Goal: Book appointment/travel/reservation

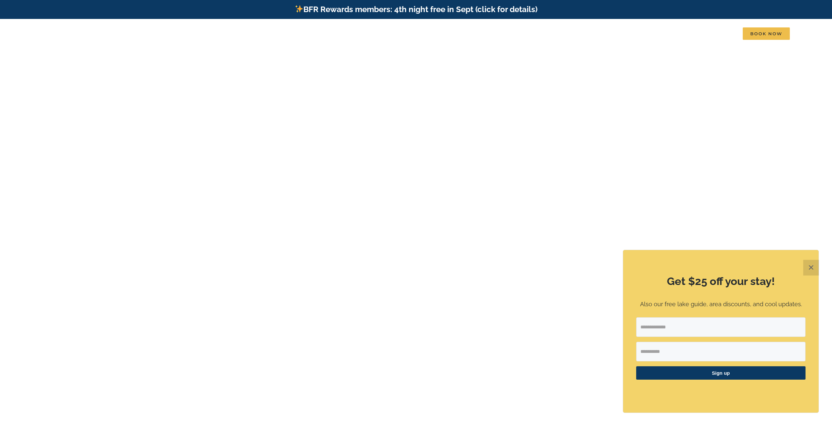
click at [806, 268] on button "✕" at bounding box center [811, 268] width 16 height 16
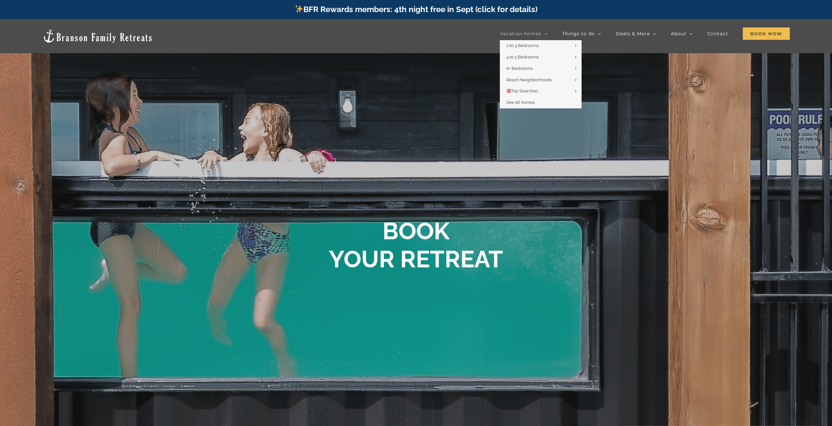
scroll to position [492, 0]
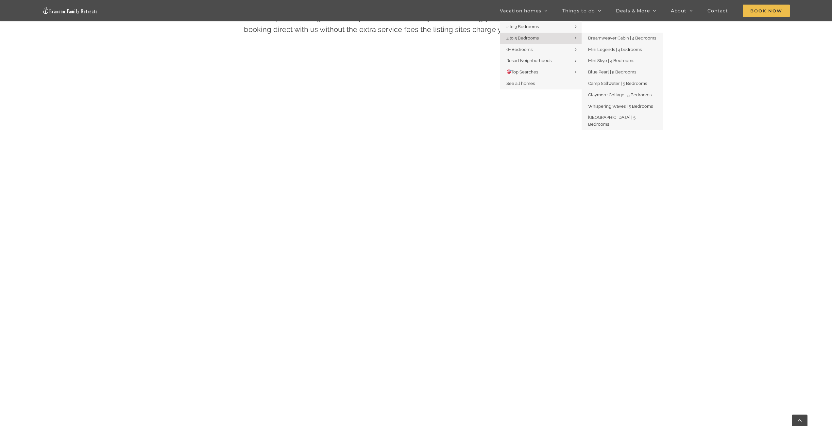
click at [527, 39] on span "4 to 5 Bedrooms" at bounding box center [522, 38] width 32 height 5
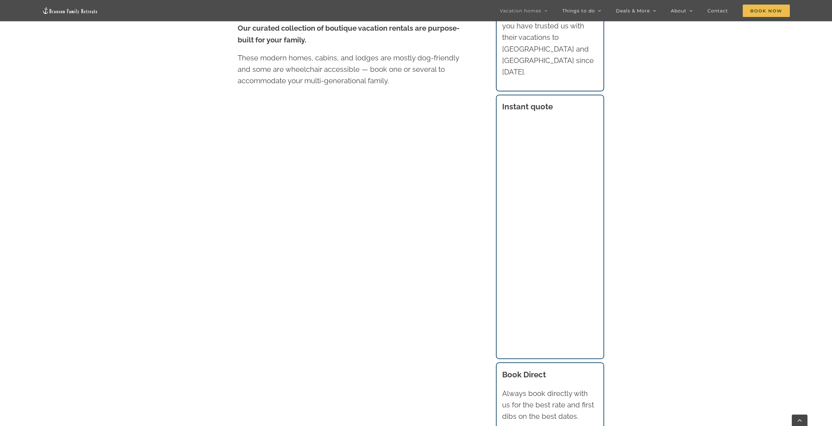
scroll to position [545, 0]
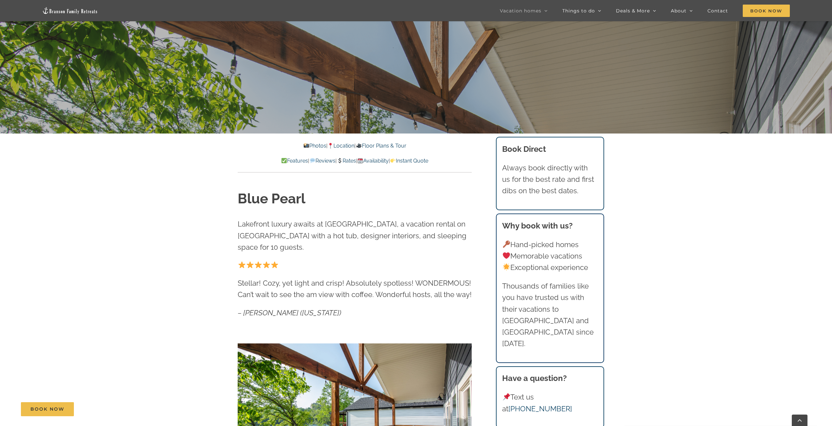
scroll to position [327, 0]
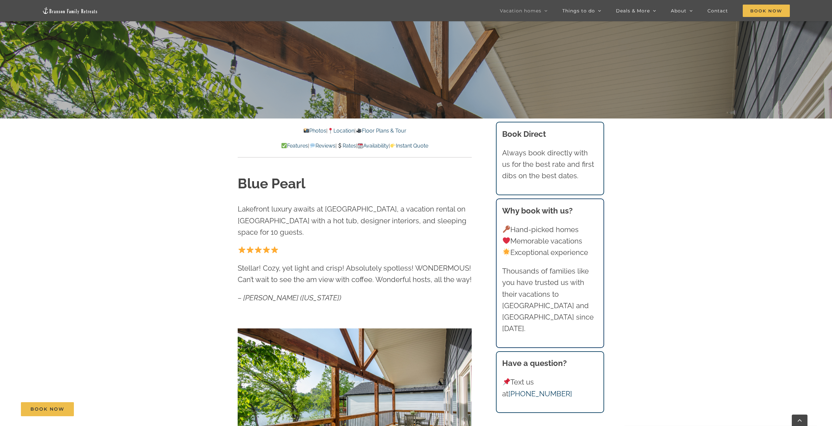
click at [348, 146] on link "Rates" at bounding box center [346, 146] width 19 height 6
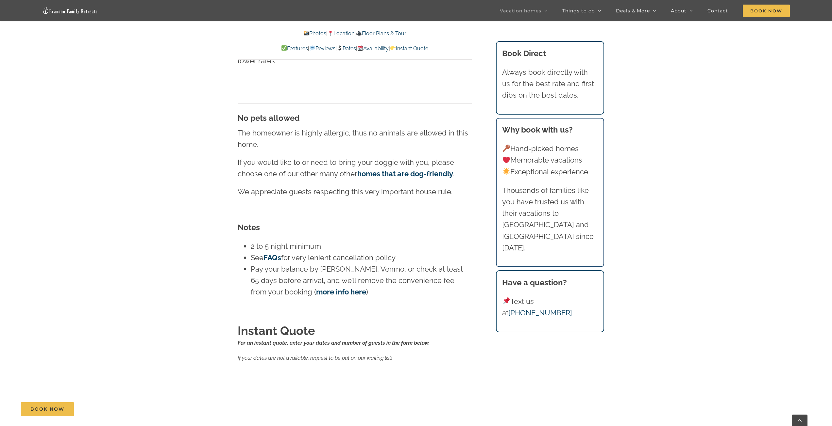
scroll to position [4042, 0]
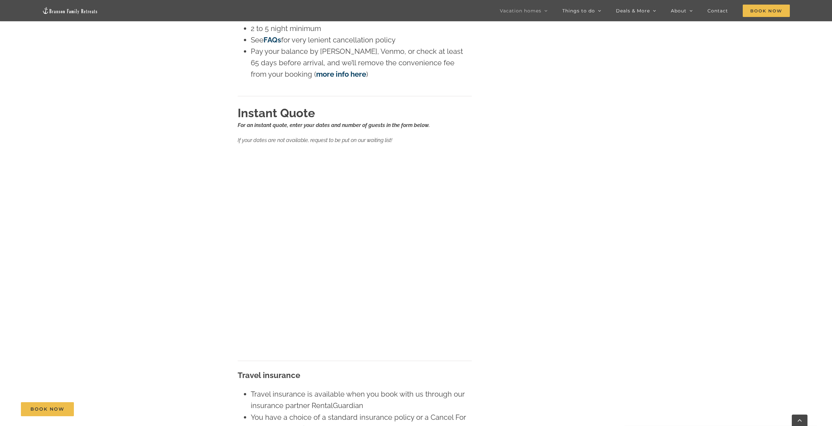
scroll to position [327, 0]
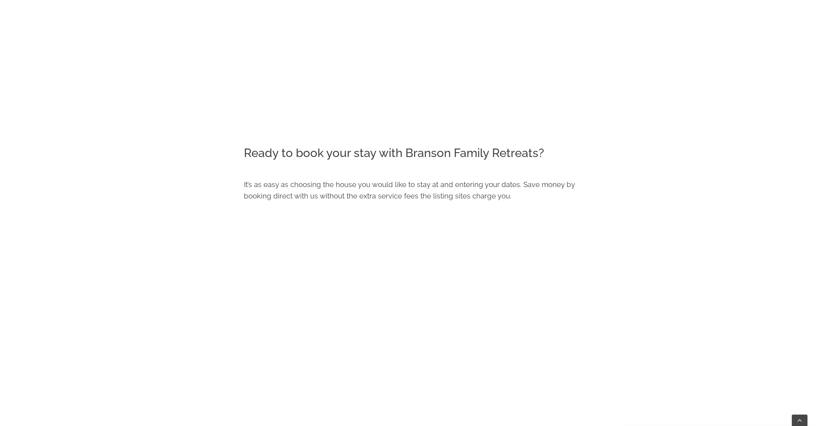
scroll to position [492, 0]
